Goal: Understand process/instructions: Learn how to perform a task or action

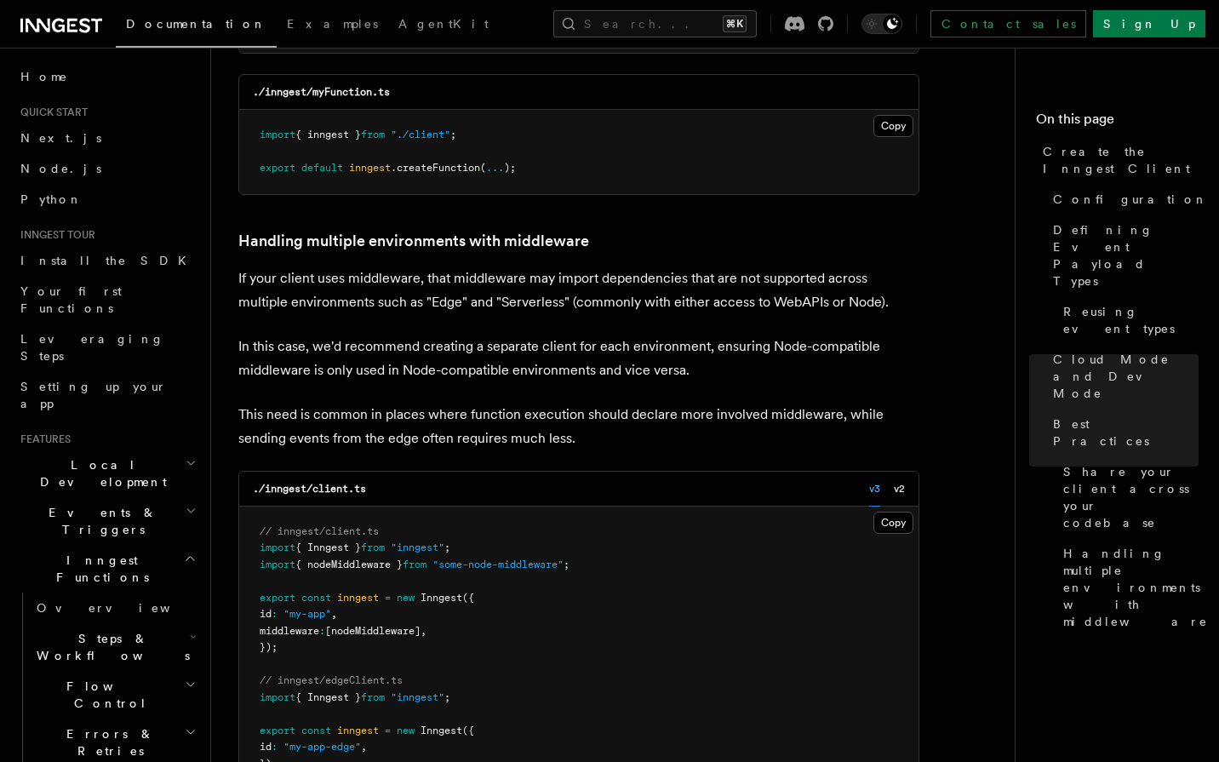
scroll to position [205, 0]
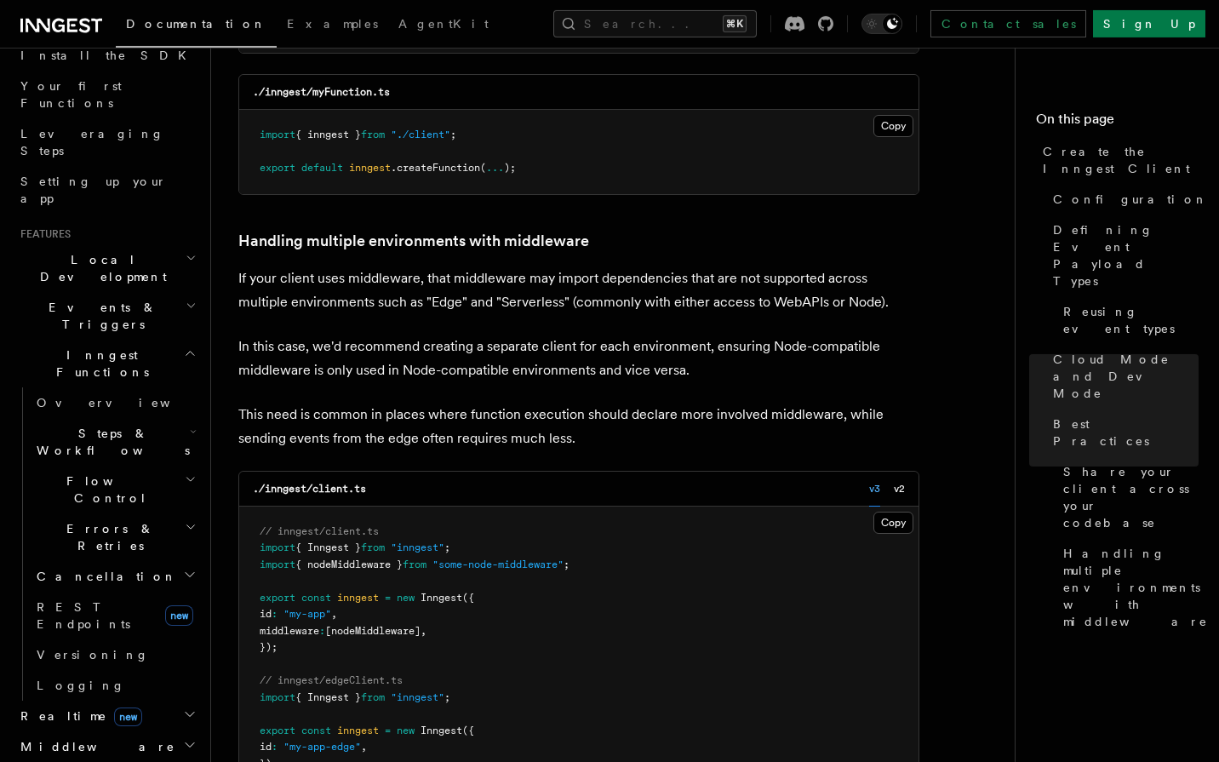
click at [142, 244] on h2 "Local Development" at bounding box center [107, 268] width 186 height 48
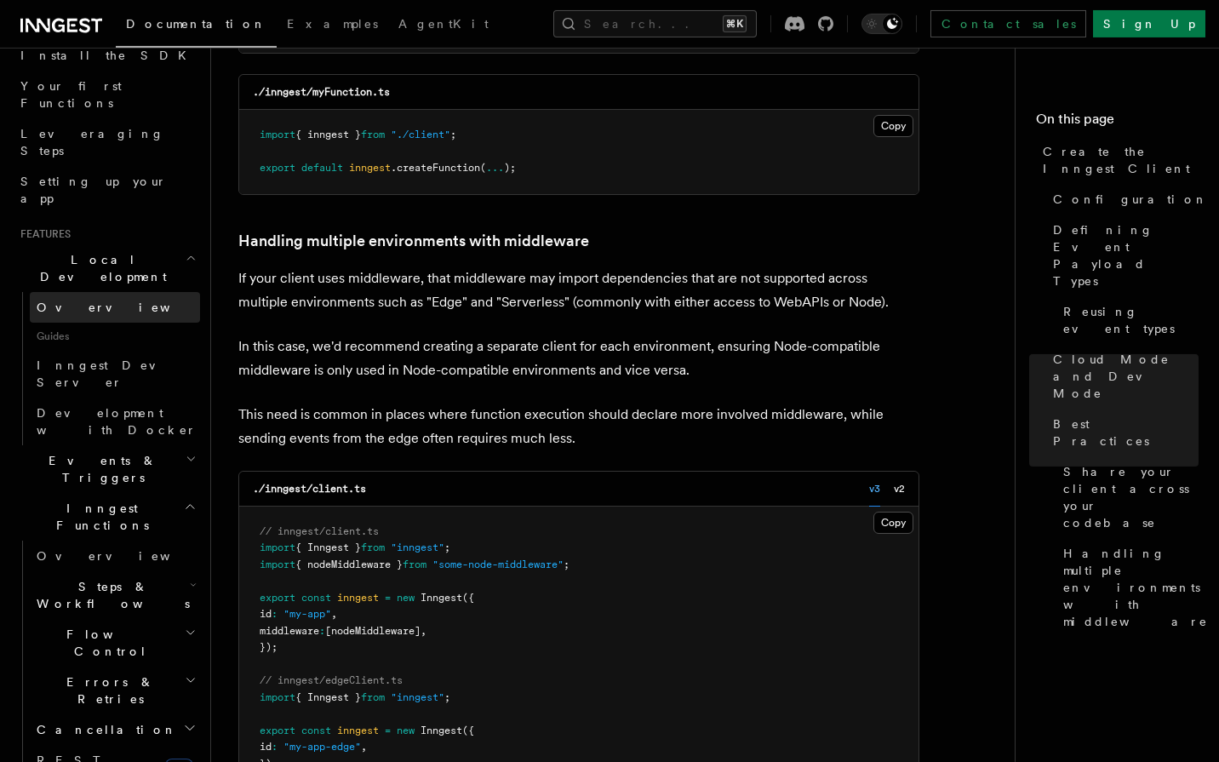
scroll to position [204, 0]
click at [98, 293] on link "Overview" at bounding box center [115, 308] width 170 height 31
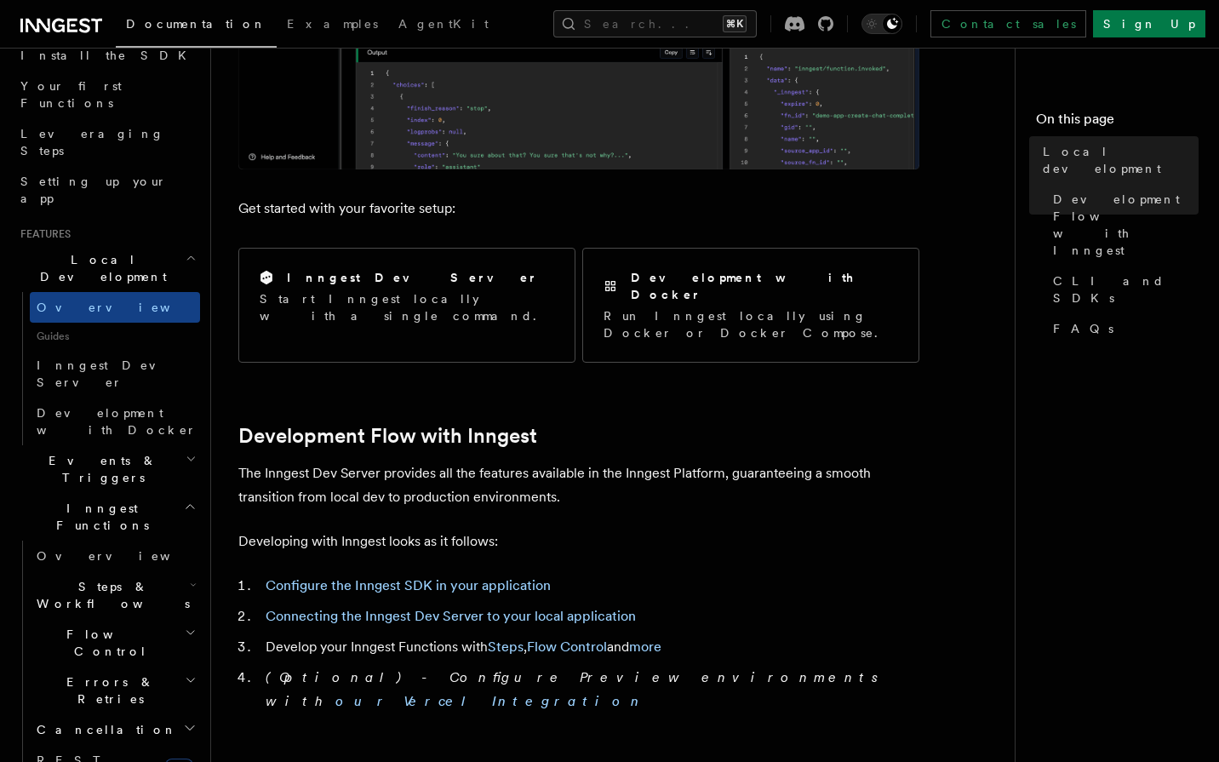
scroll to position [549, 0]
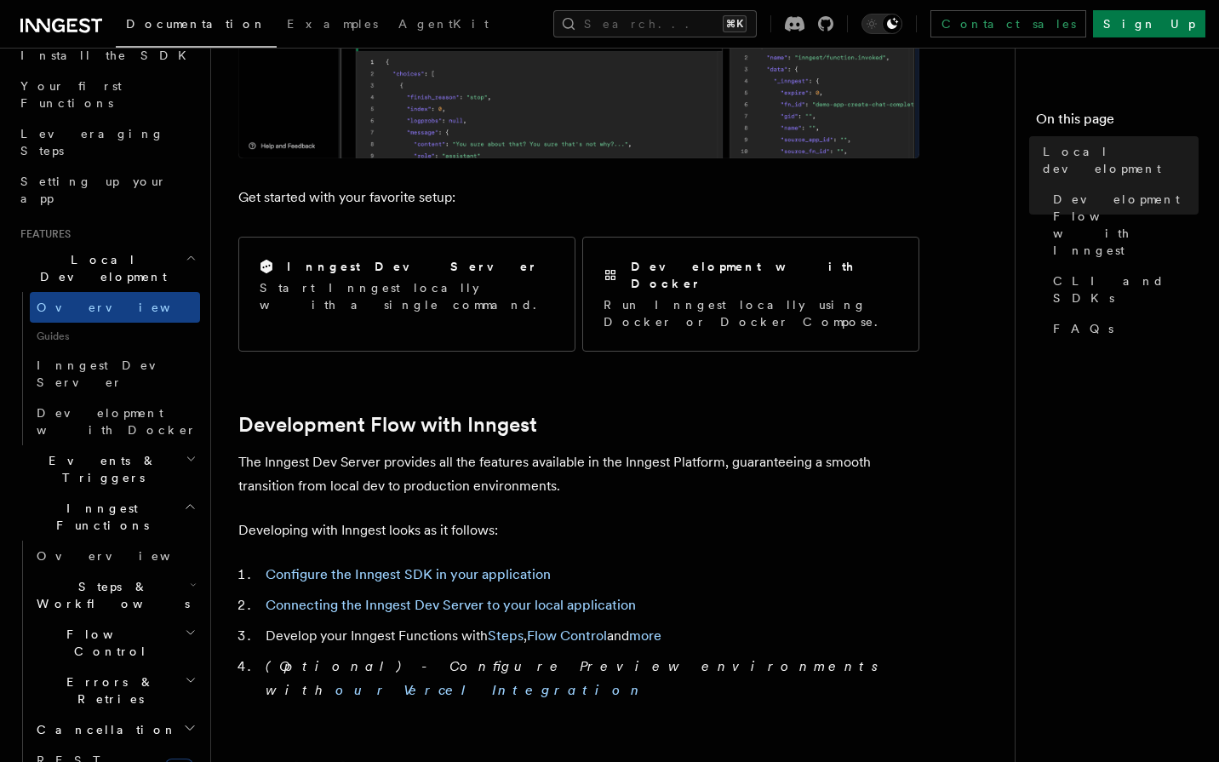
click at [342, 450] on p "The Inngest Dev Server provides all the features available in the Inngest Platf…" at bounding box center [578, 474] width 681 height 48
click at [391, 450] on p "The Inngest Dev Server provides all the features available in the Inngest Platf…" at bounding box center [578, 474] width 681 height 48
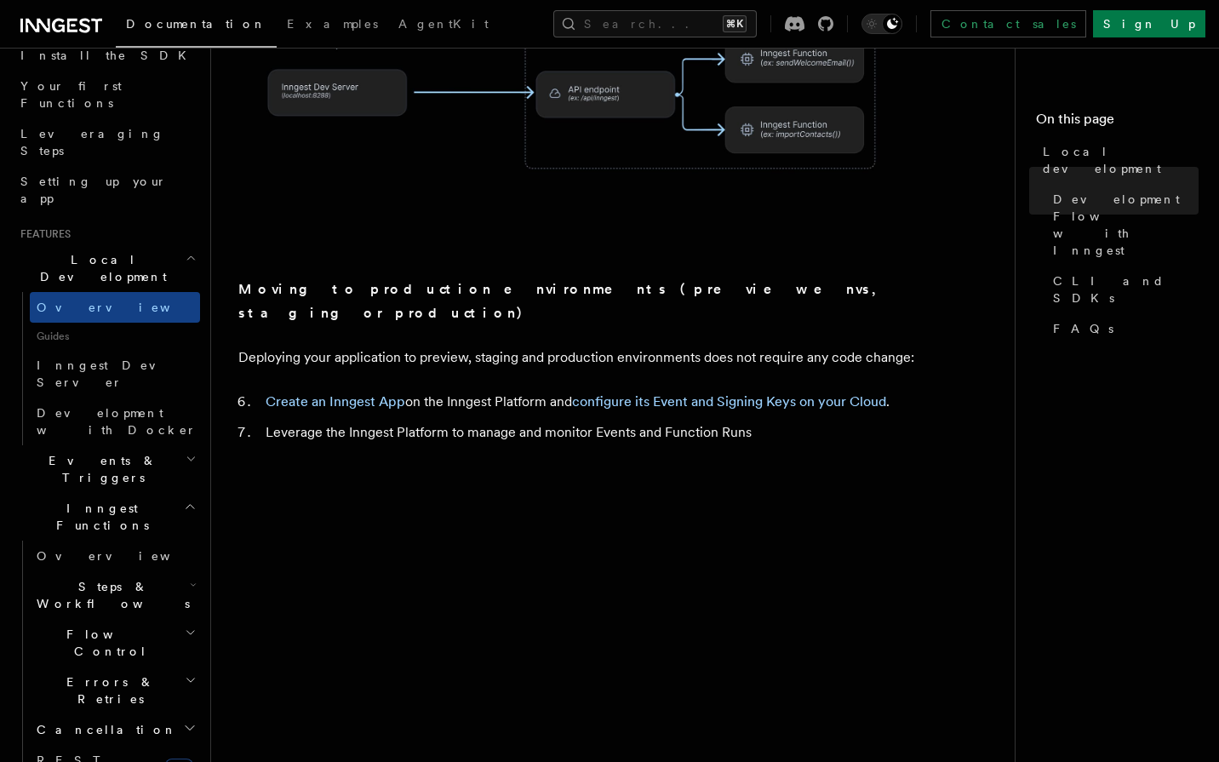
scroll to position [1415, 0]
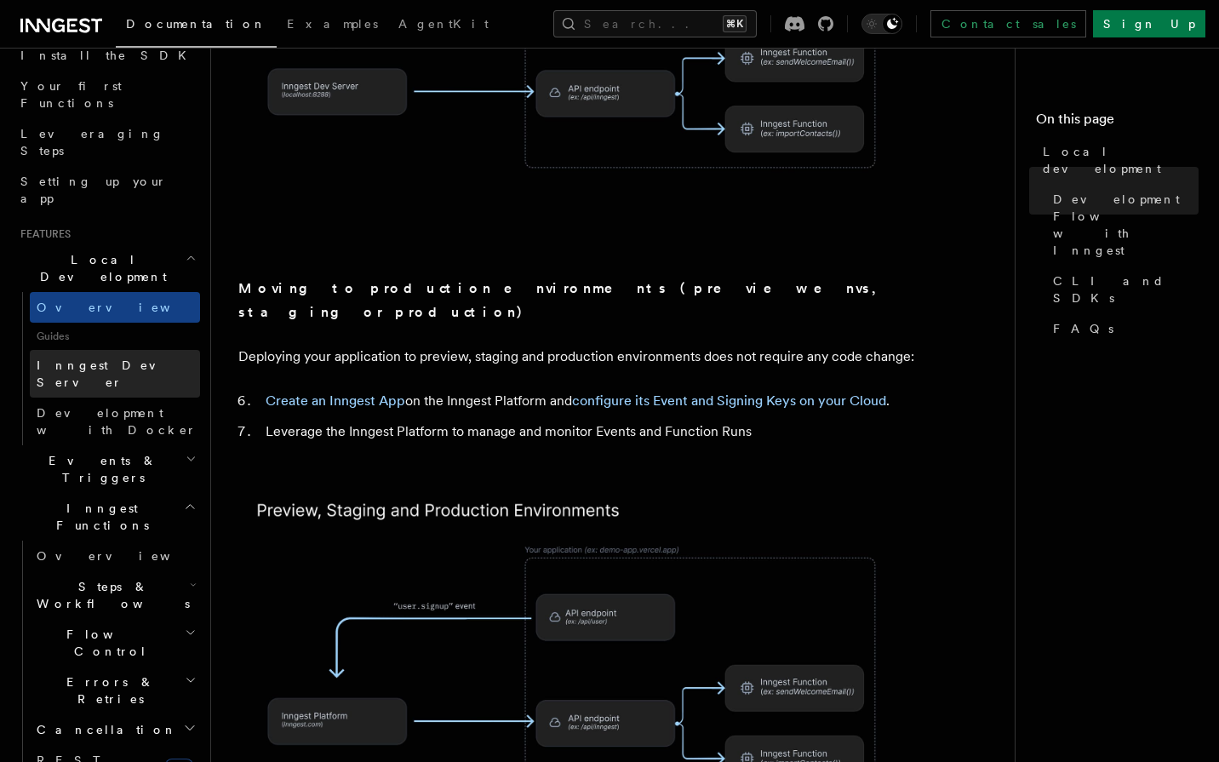
click at [123, 359] on span "Inngest Dev Server" at bounding box center [110, 374] width 146 height 31
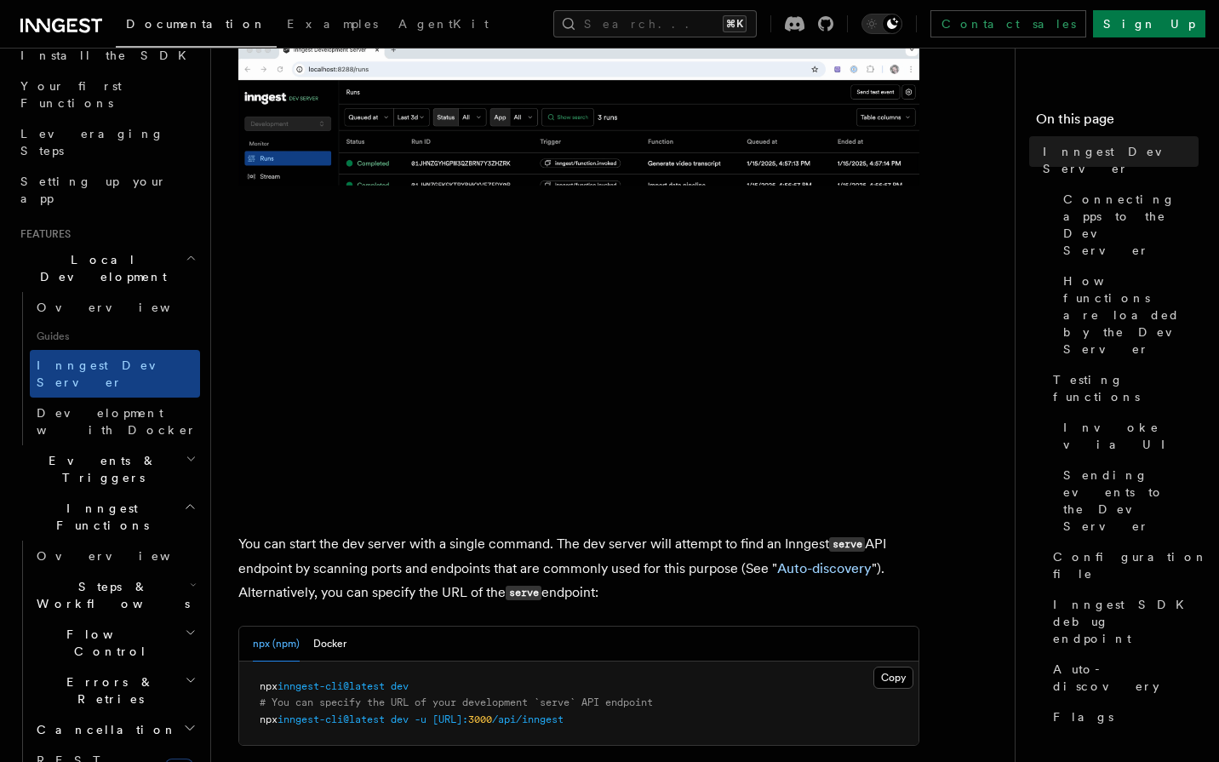
scroll to position [308, 0]
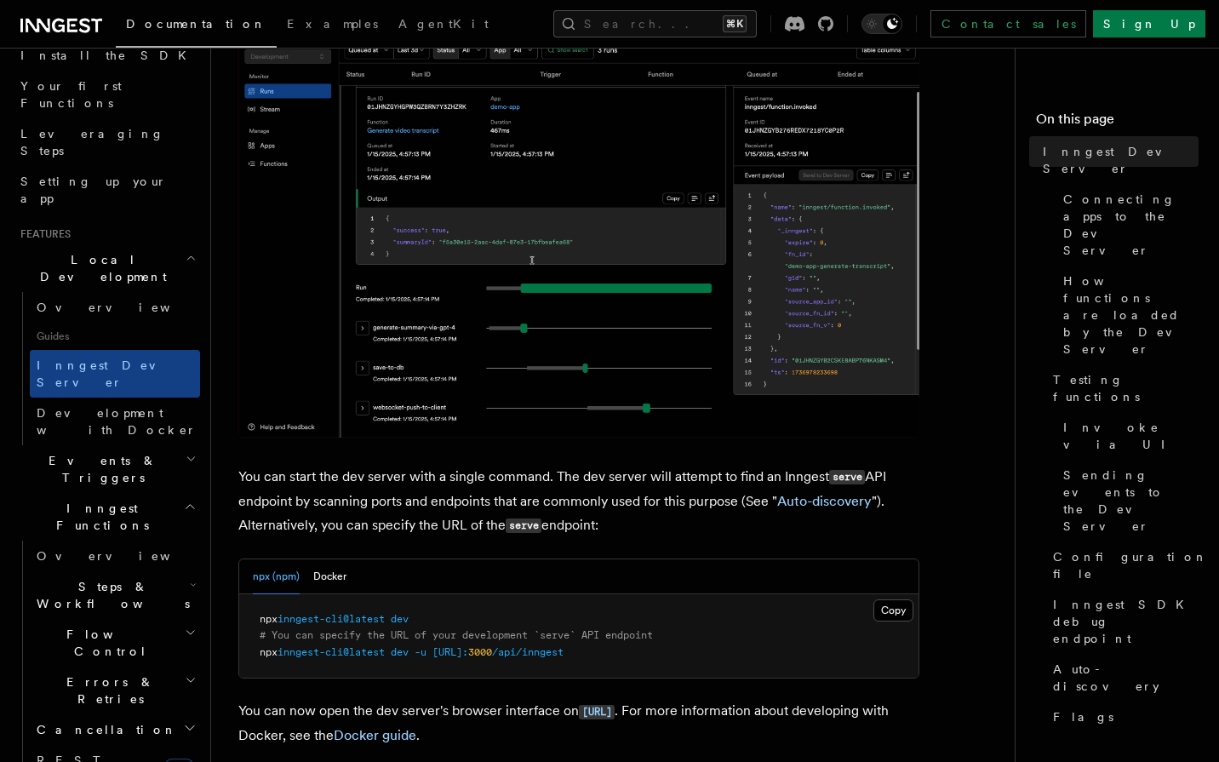
click at [308, 622] on span "inngest-cli@latest" at bounding box center [331, 619] width 107 height 12
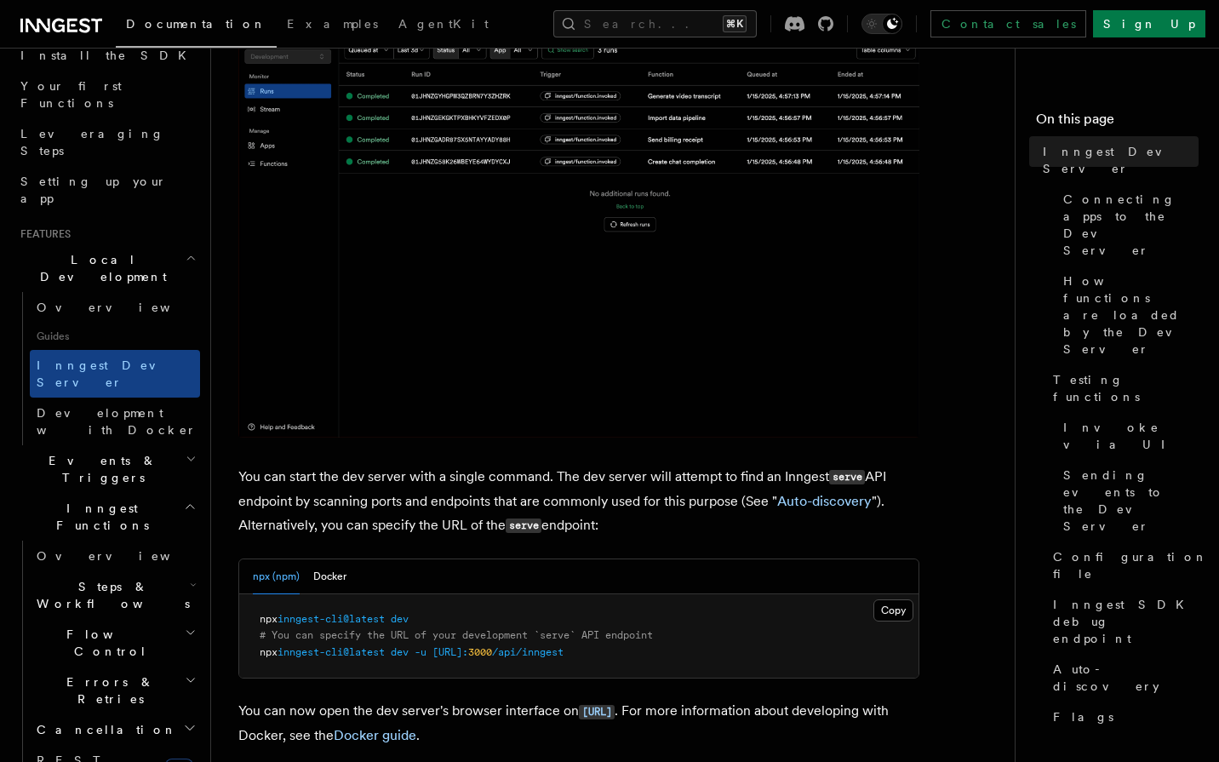
drag, startPoint x: 308, startPoint y: 622, endPoint x: 406, endPoint y: 618, distance: 98.0
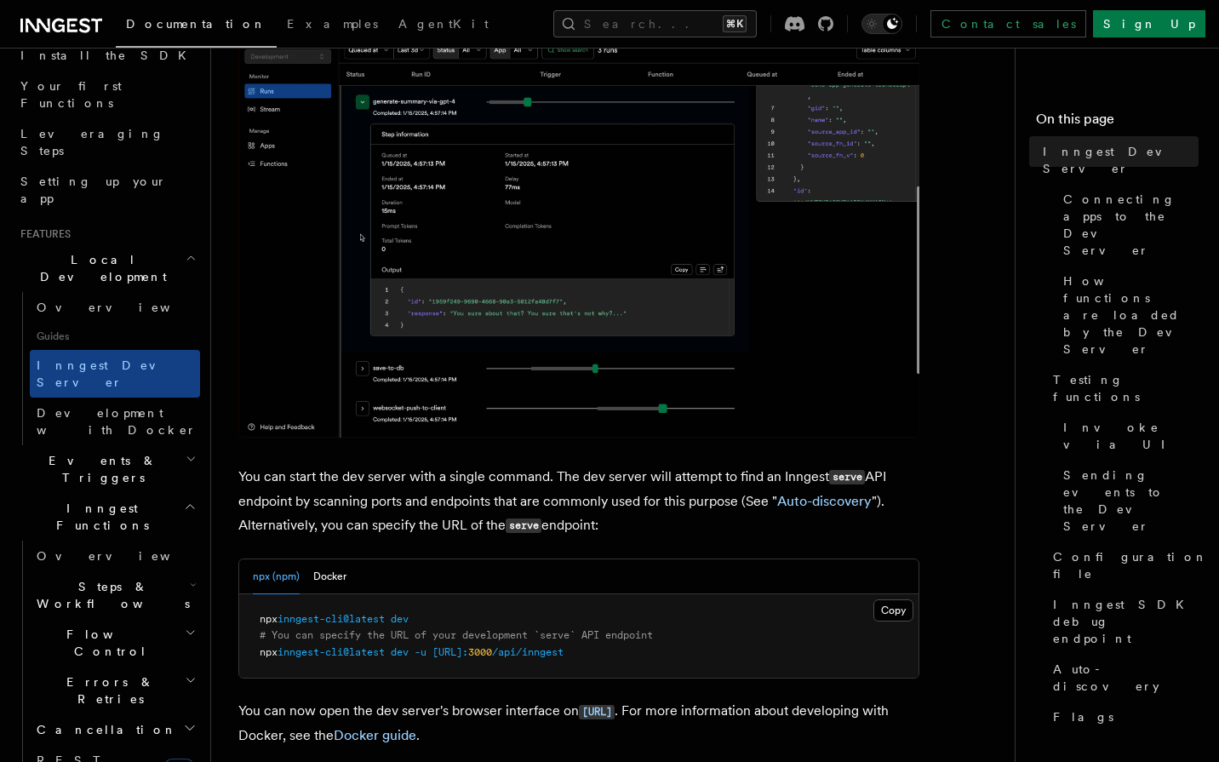
click at [406, 618] on span "npx inngest-cli@latest dev" at bounding box center [334, 619] width 149 height 12
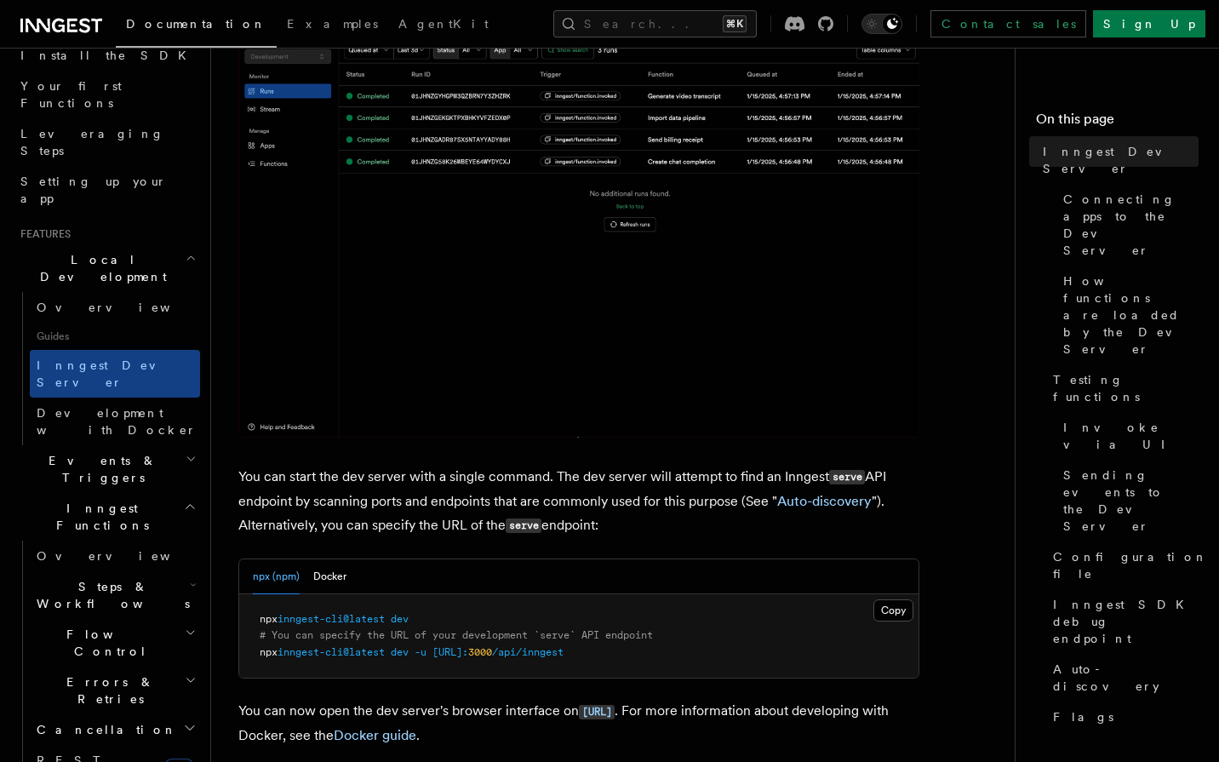
copy span "inngest-cli@latest dev"
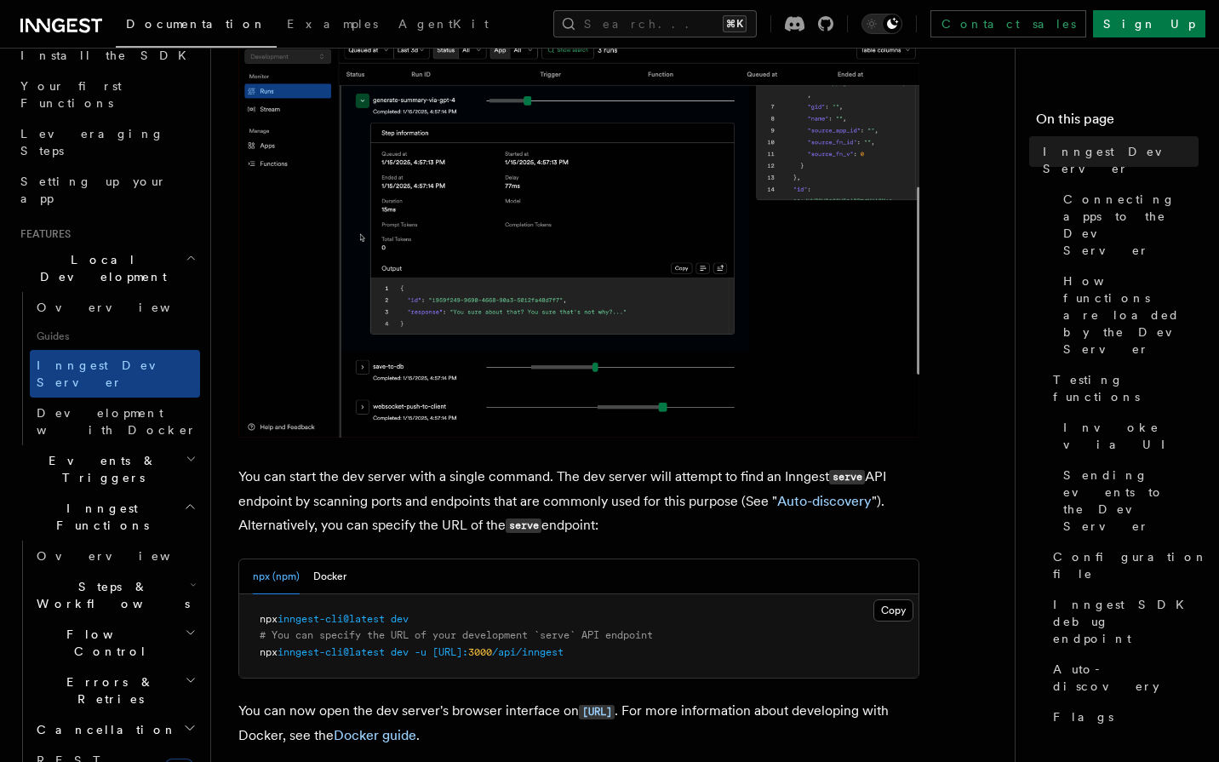
click at [334, 619] on span "inngest-cli@latest" at bounding box center [331, 619] width 107 height 12
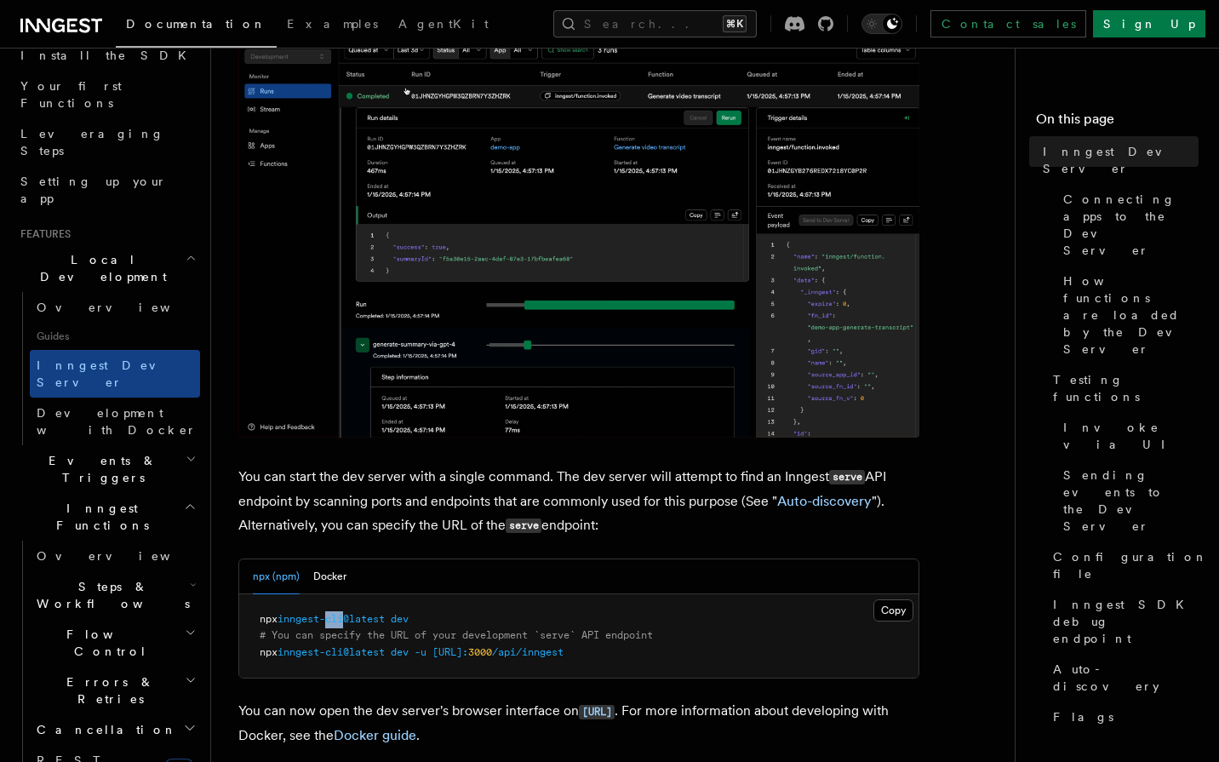
click at [334, 619] on span "inngest-cli@latest" at bounding box center [331, 619] width 107 height 12
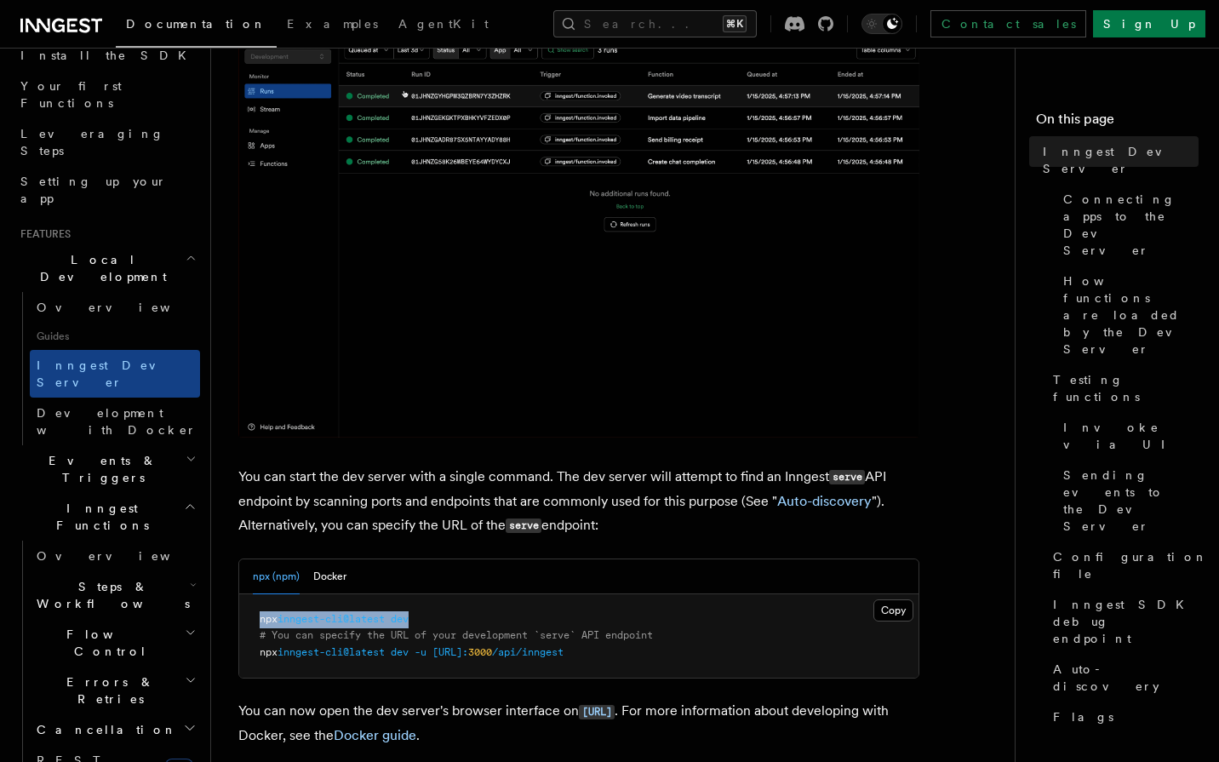
click at [334, 619] on span "inngest-cli@latest" at bounding box center [331, 619] width 107 height 12
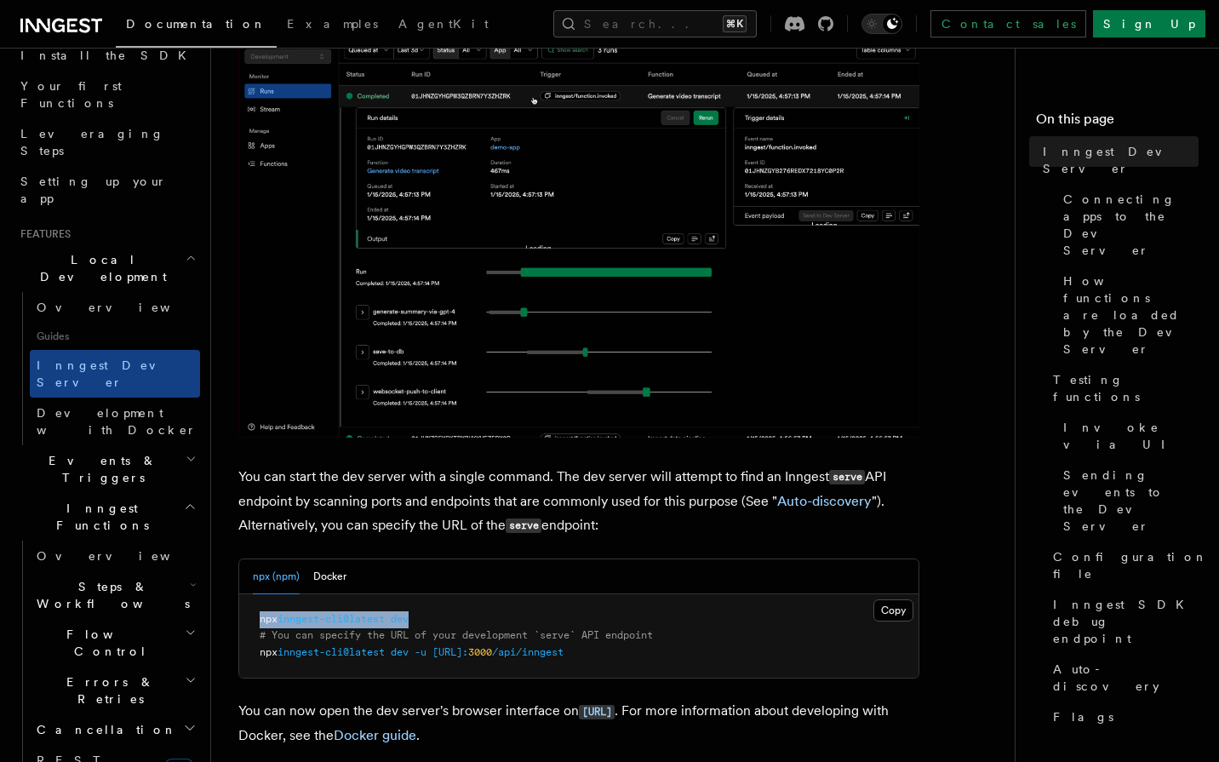
copy span "npx inngest-cli@latest dev"
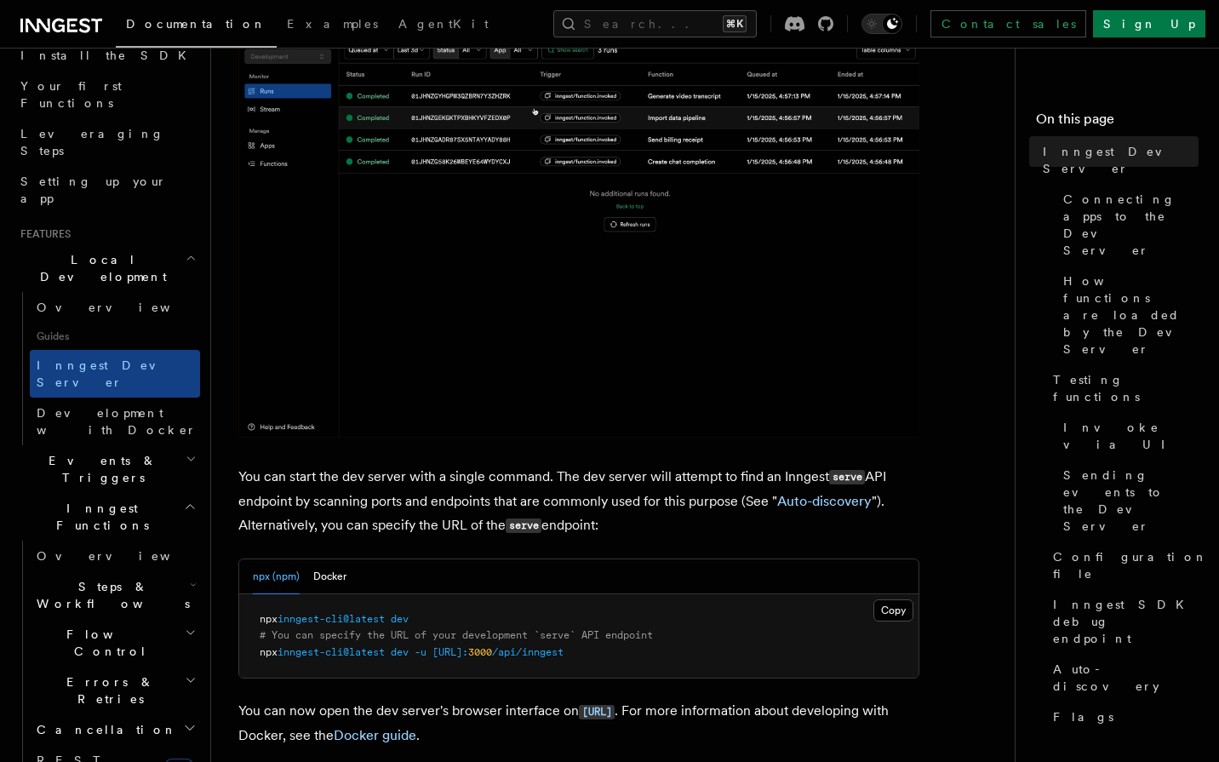
click at [427, 652] on span "-u" at bounding box center [421, 652] width 12 height 12
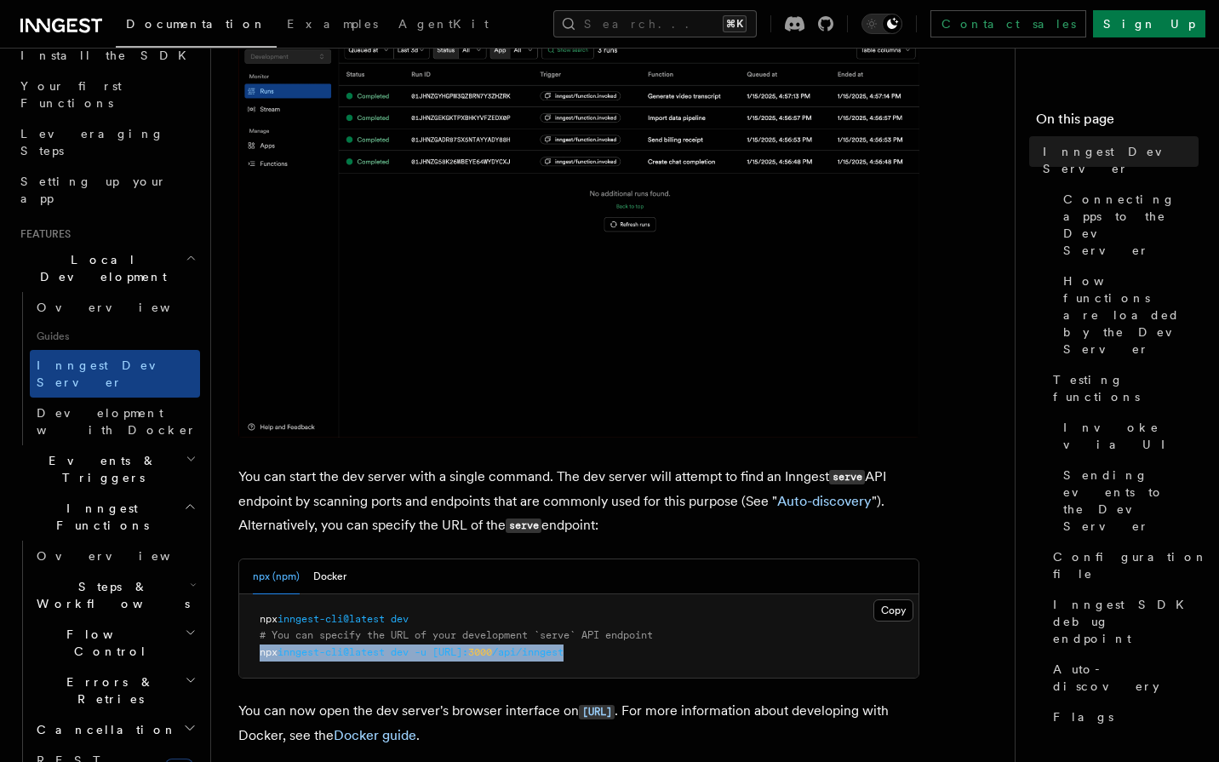
click at [427, 652] on span "-u" at bounding box center [421, 652] width 12 height 12
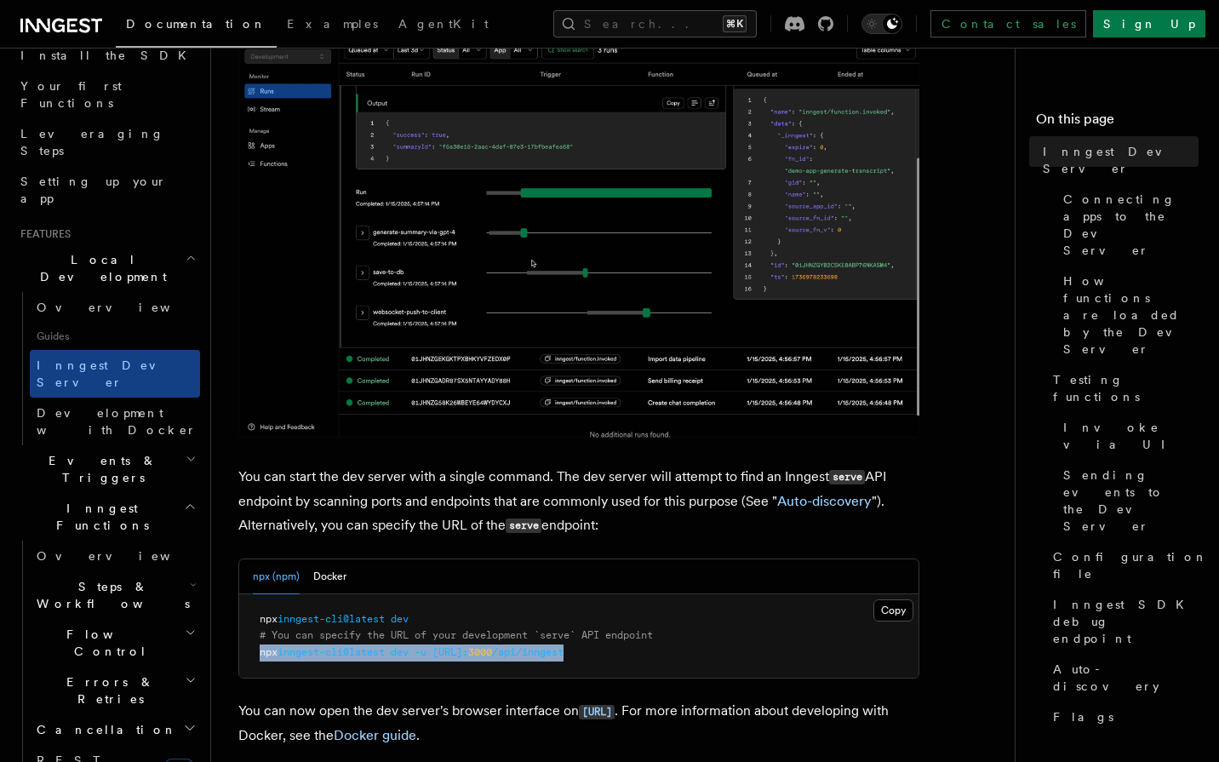
copy code "npx inngest-cli@latest dev -u [URL]: 3000 /api/inngest"
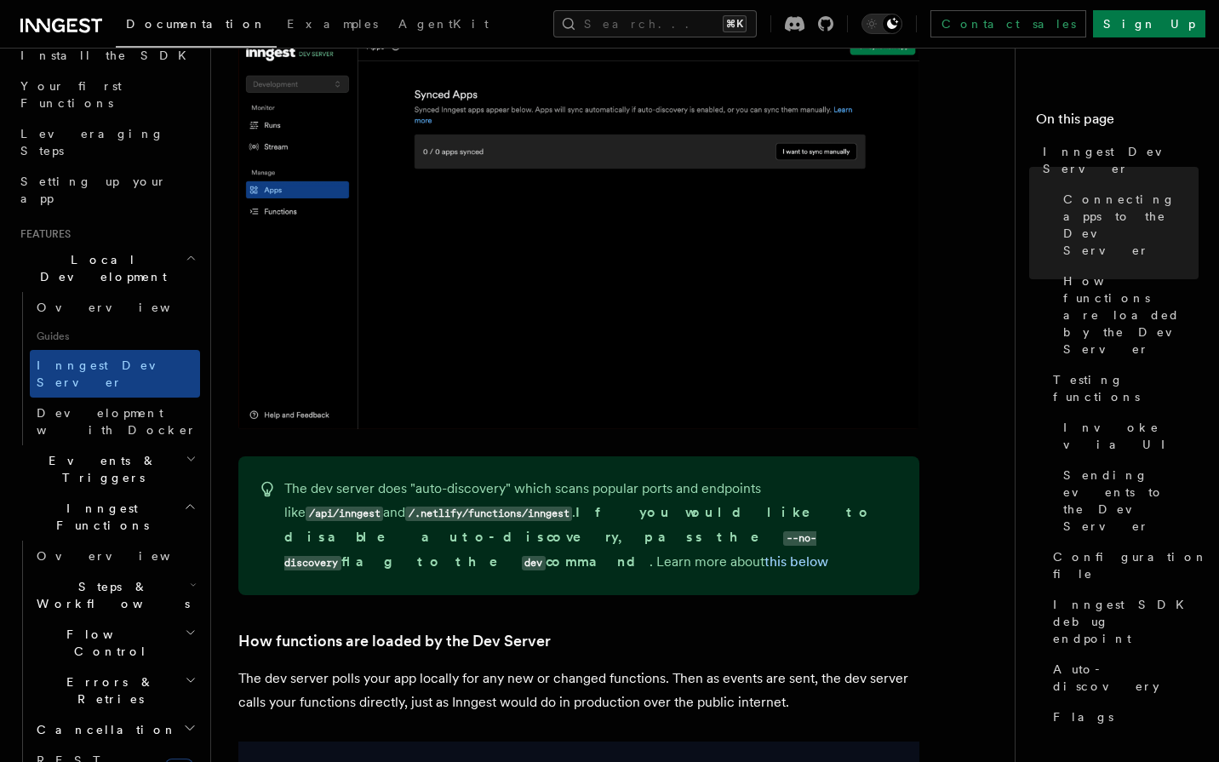
scroll to position [1438, 0]
